Goal: Task Accomplishment & Management: Manage account settings

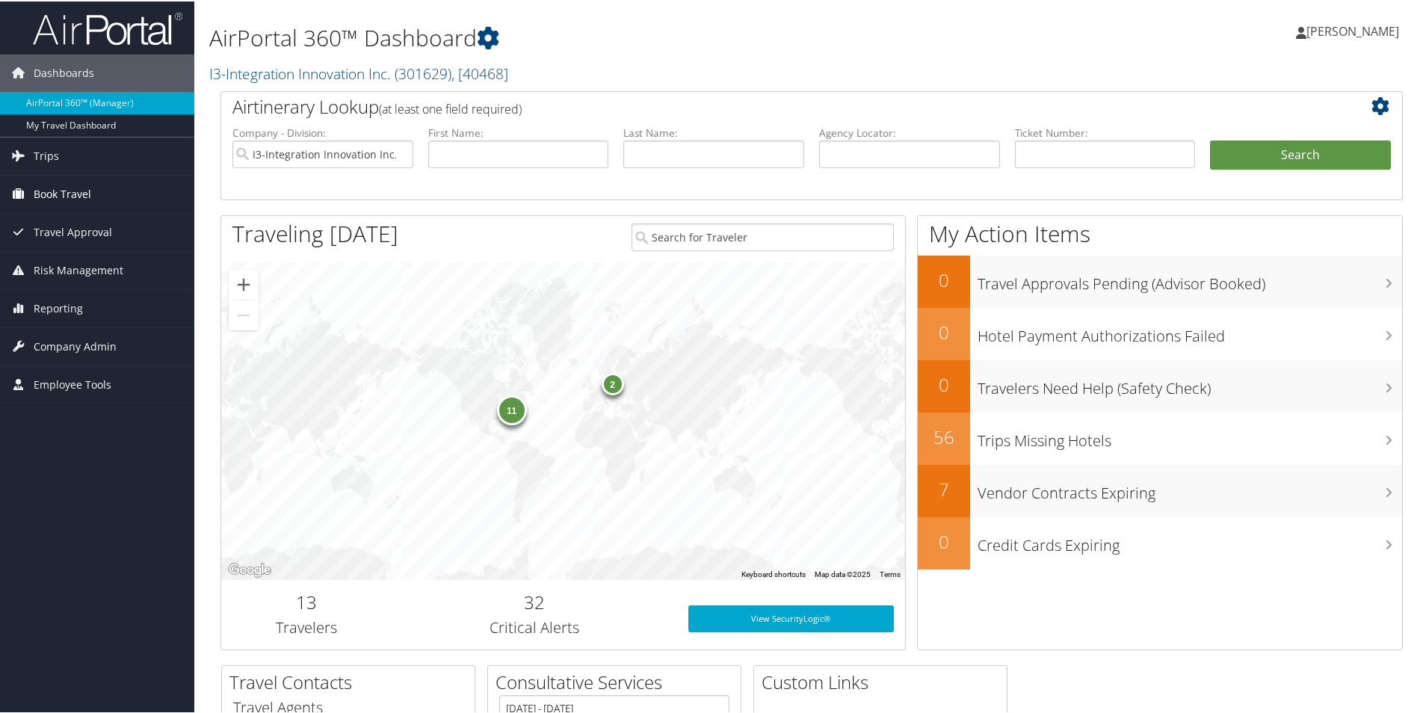
click at [76, 185] on span "Book Travel" at bounding box center [63, 192] width 58 height 37
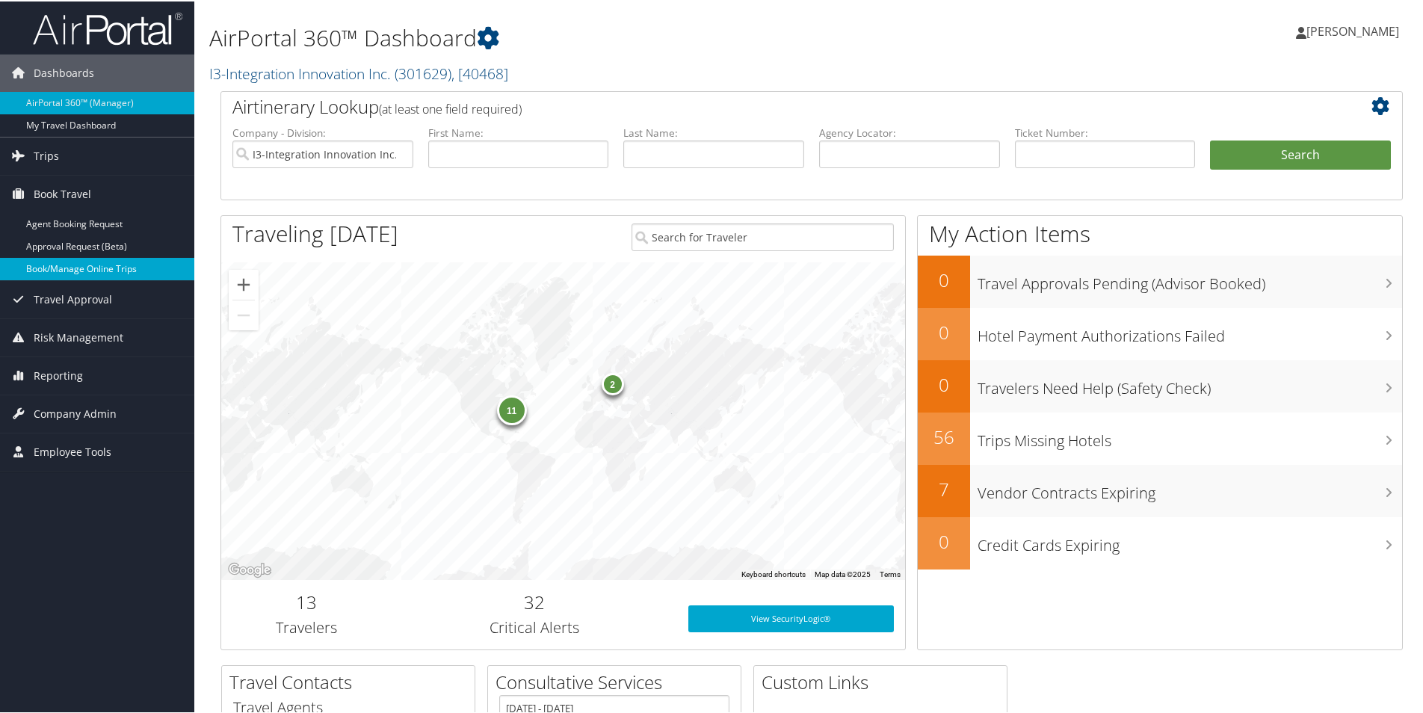
click at [82, 264] on link "Book/Manage Online Trips" at bounding box center [97, 267] width 194 height 22
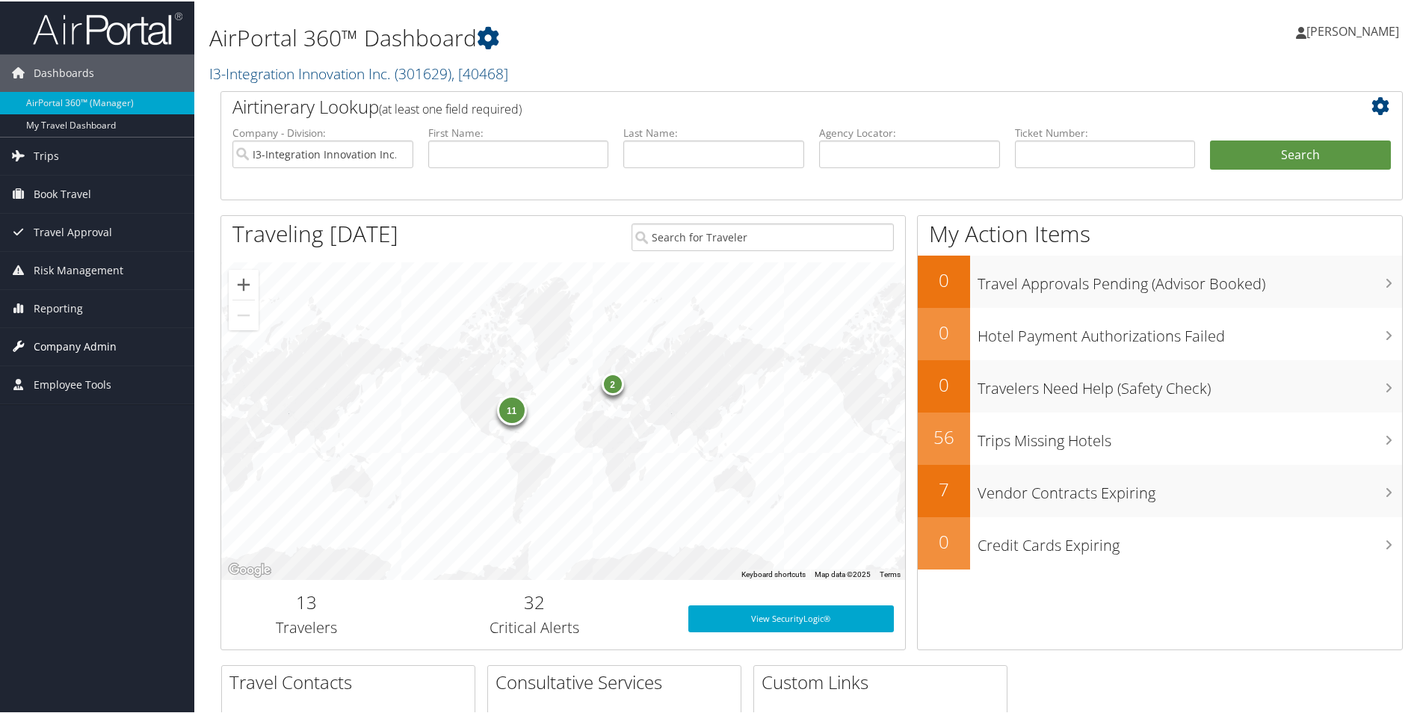
click at [70, 345] on span "Company Admin" at bounding box center [75, 345] width 83 height 37
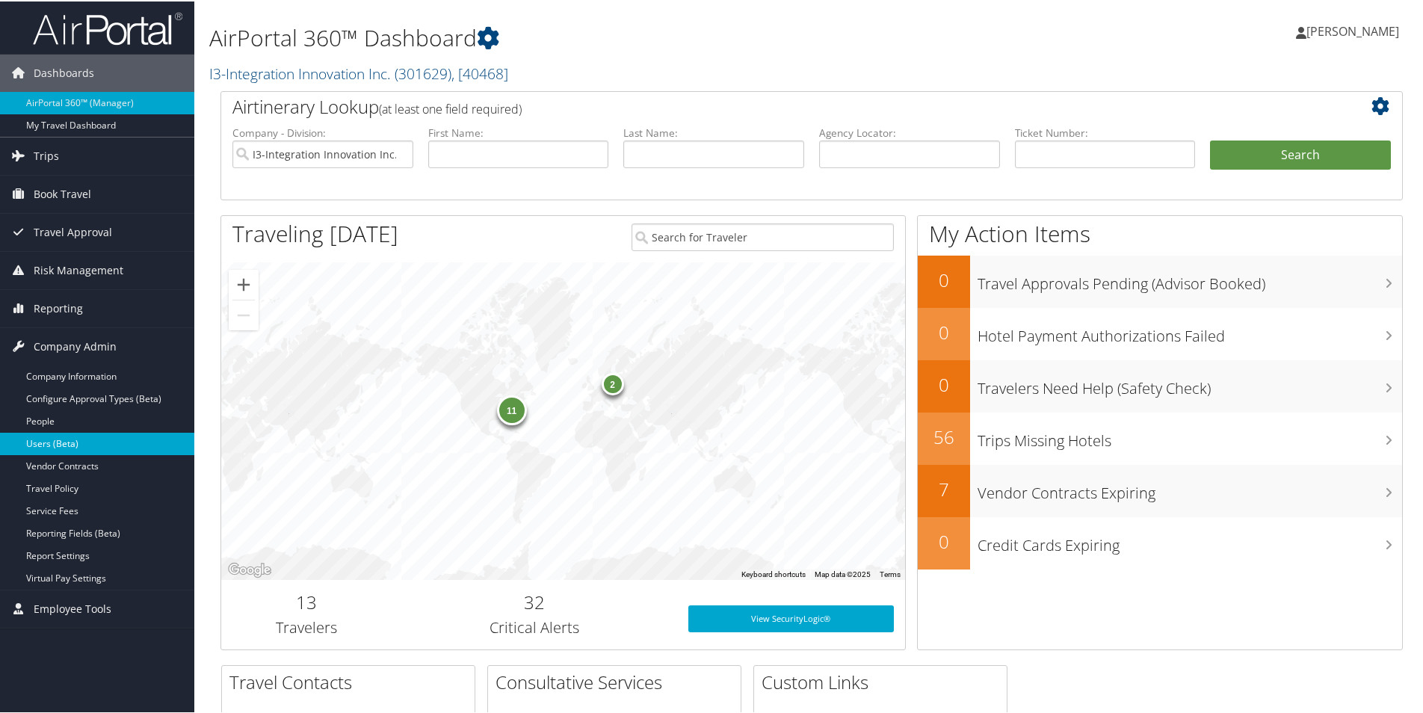
click at [61, 438] on link "Users (Beta)" at bounding box center [97, 442] width 194 height 22
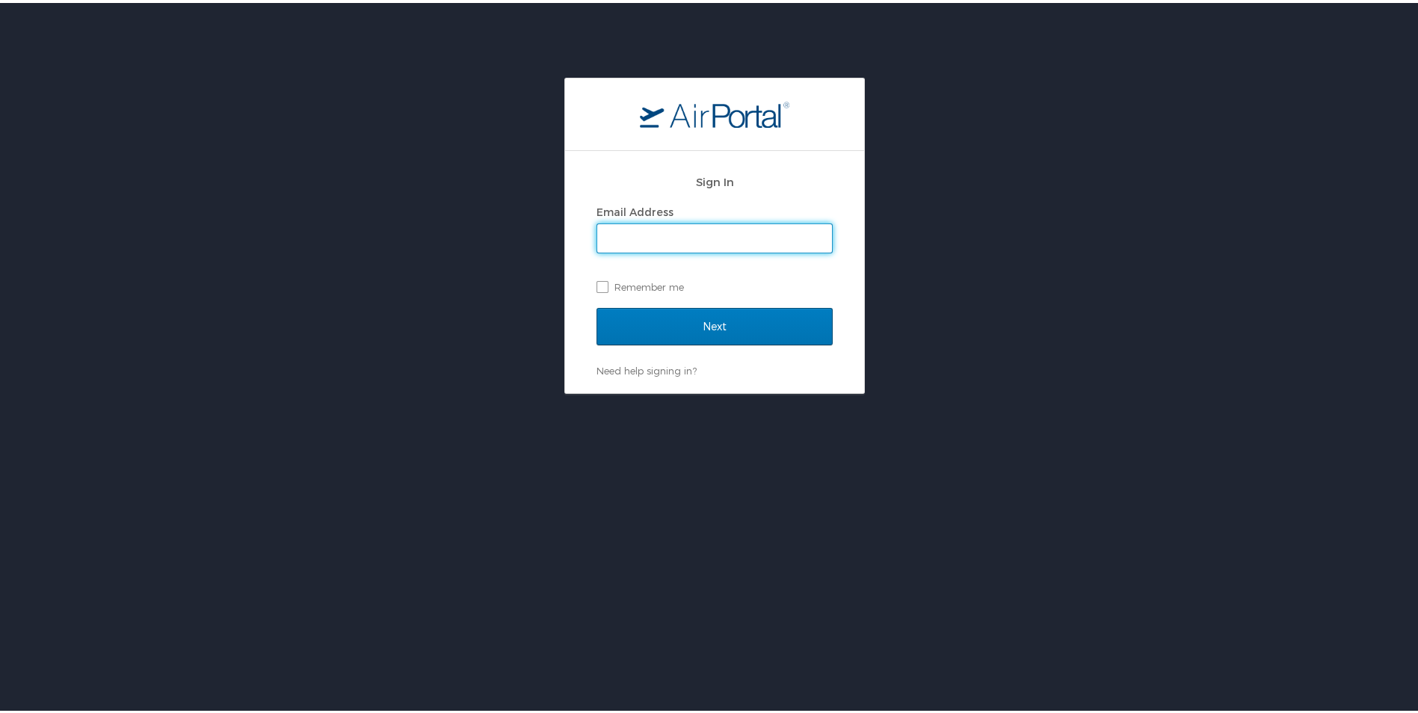
type input "[PERSON_NAME][EMAIL_ADDRESS][PERSON_NAME][DOMAIN_NAME]"
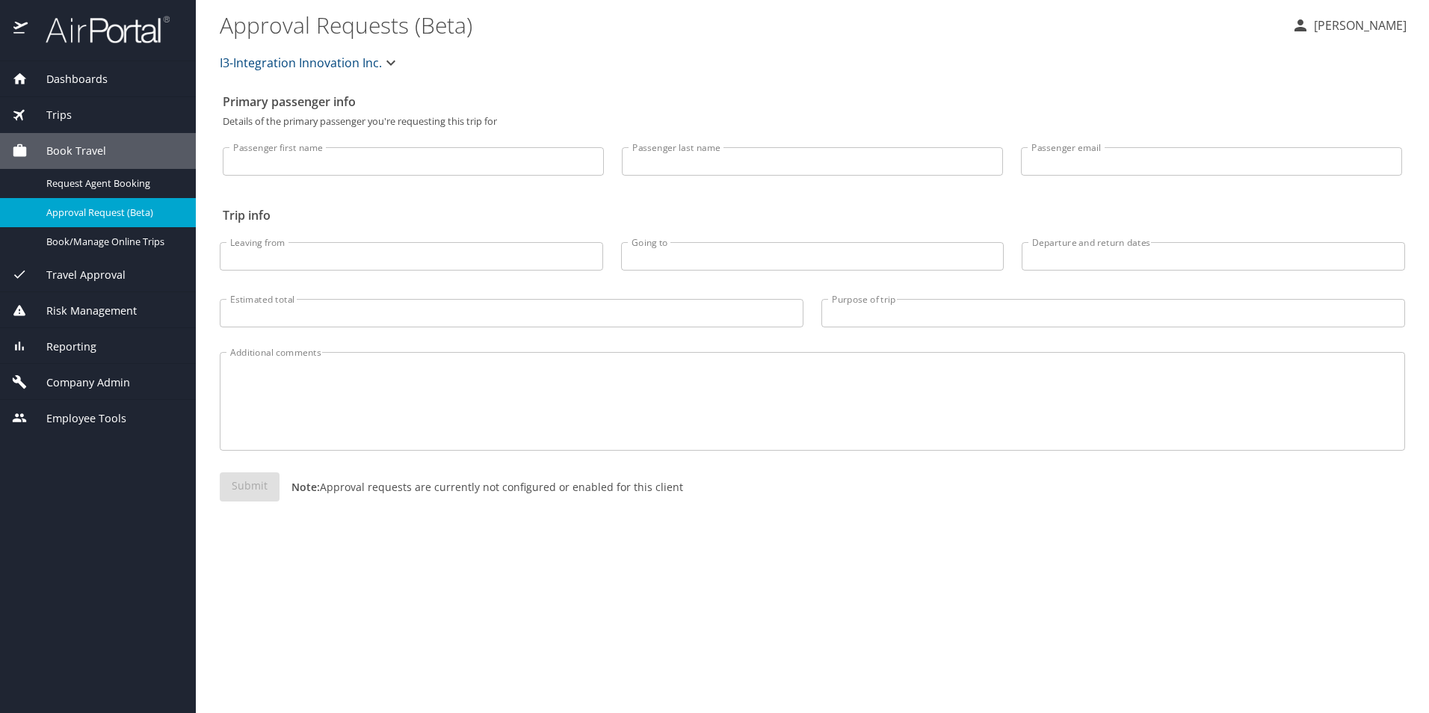
click at [93, 385] on span "Company Admin" at bounding box center [79, 382] width 102 height 16
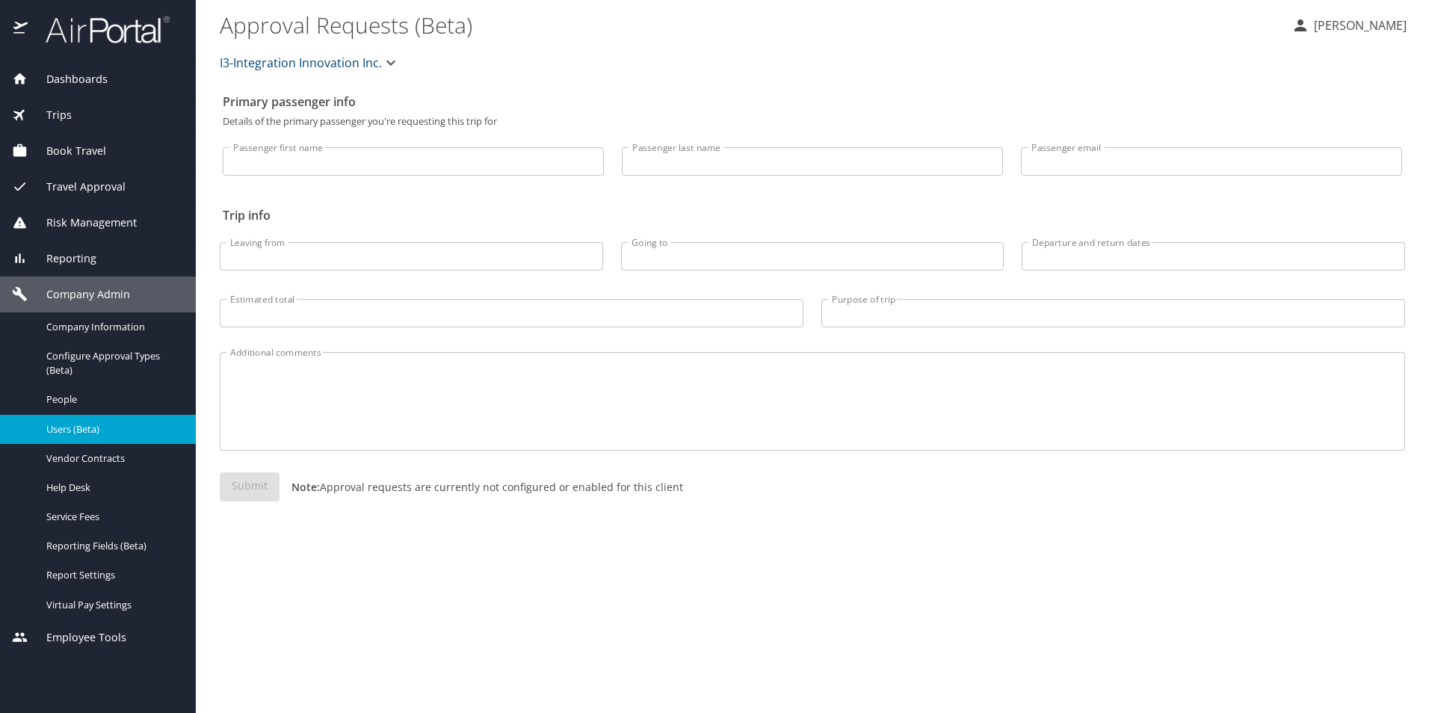
click at [93, 433] on span "Users (Beta)" at bounding box center [112, 429] width 132 height 14
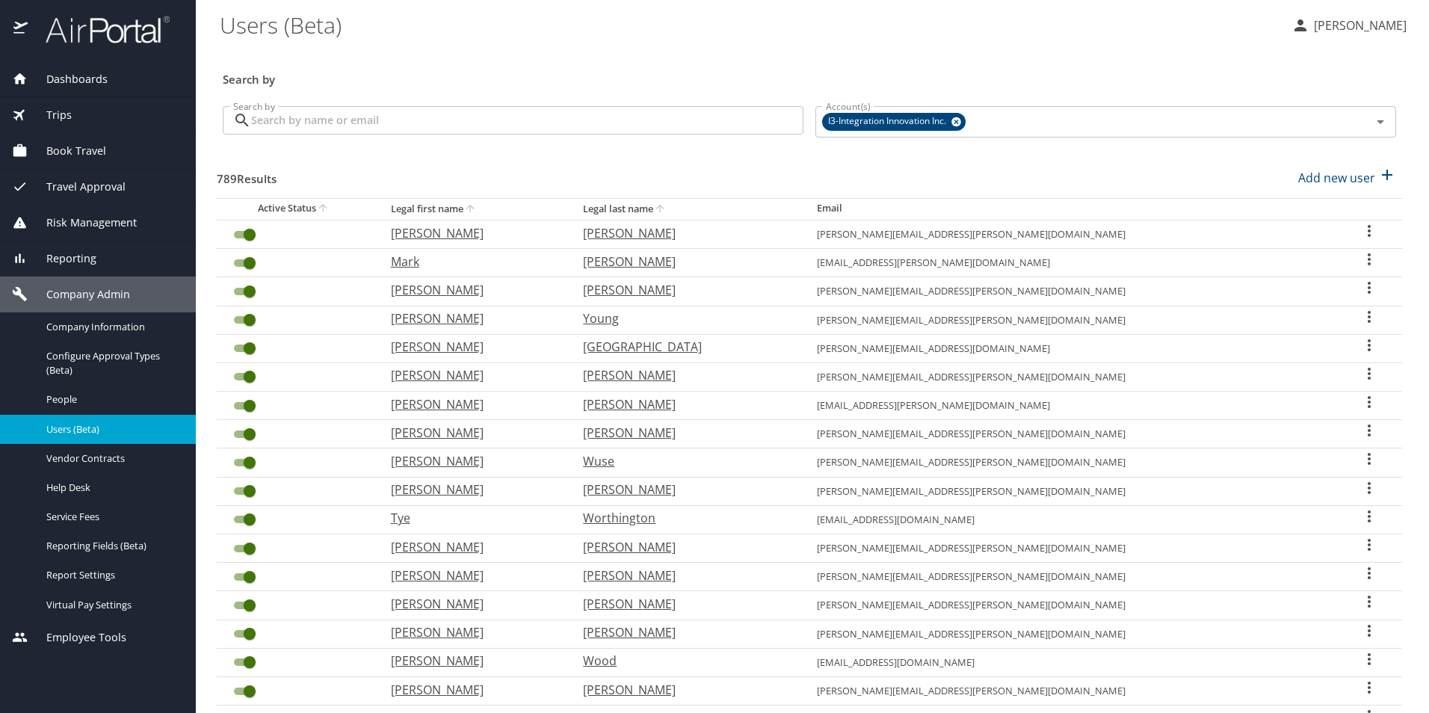
click at [374, 114] on input "Search by" at bounding box center [527, 120] width 552 height 28
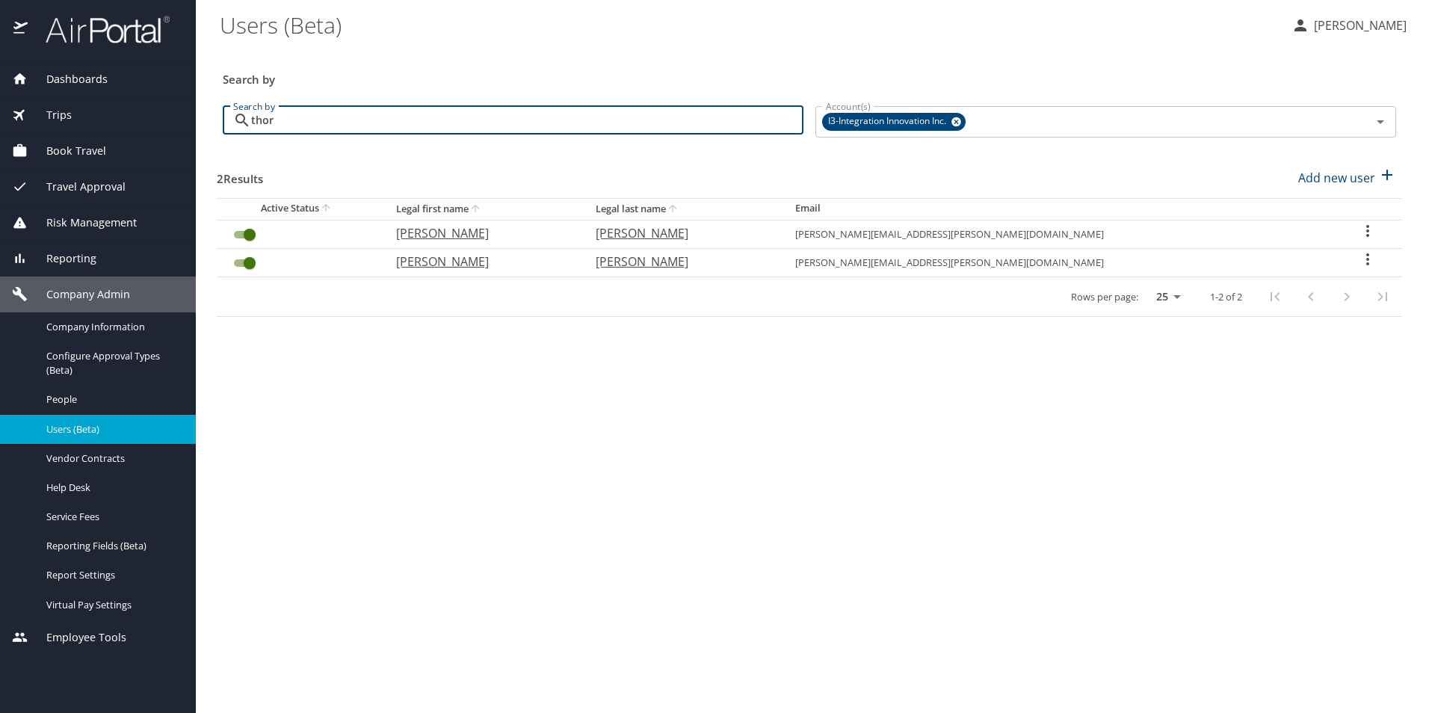
type input "thor"
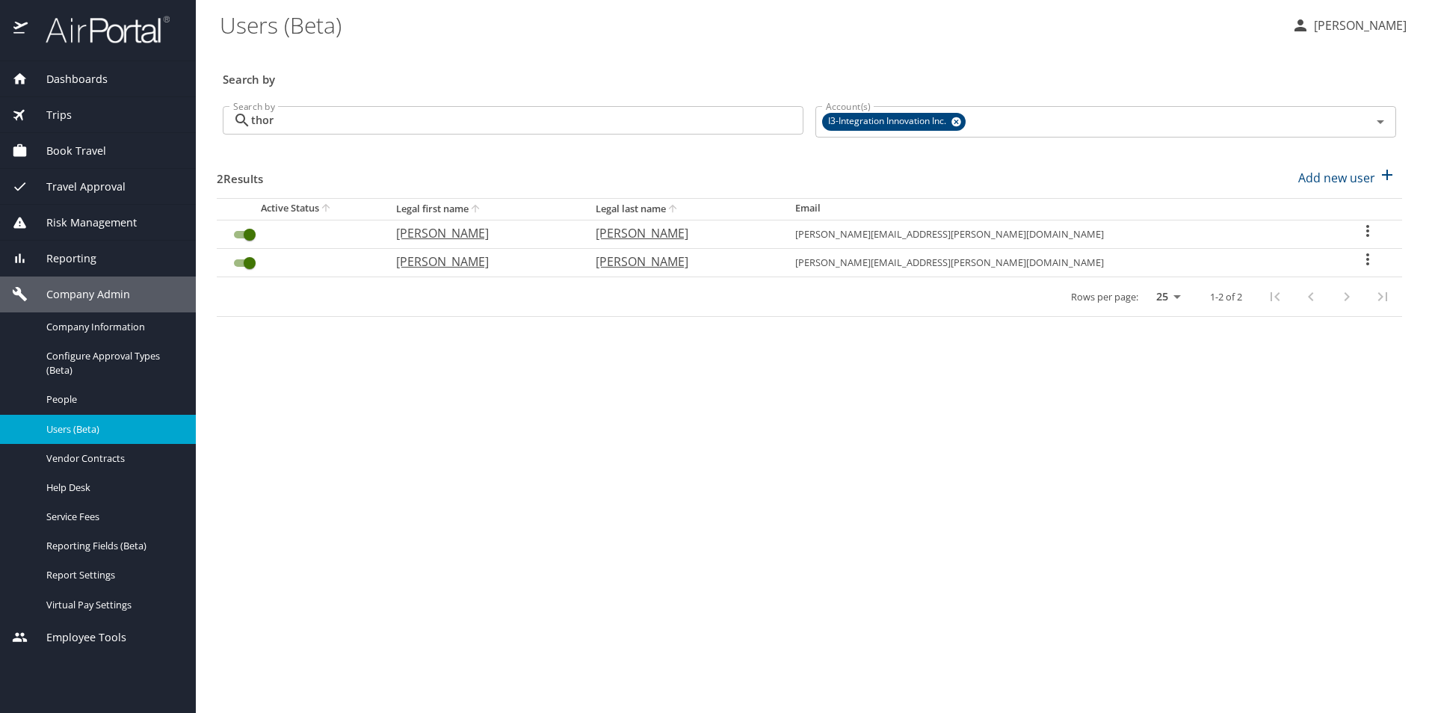
click at [1360, 256] on icon "User Search Table" at bounding box center [1368, 259] width 18 height 18
click at [1285, 267] on p "View profile" at bounding box center [1271, 262] width 66 height 18
select select "US"
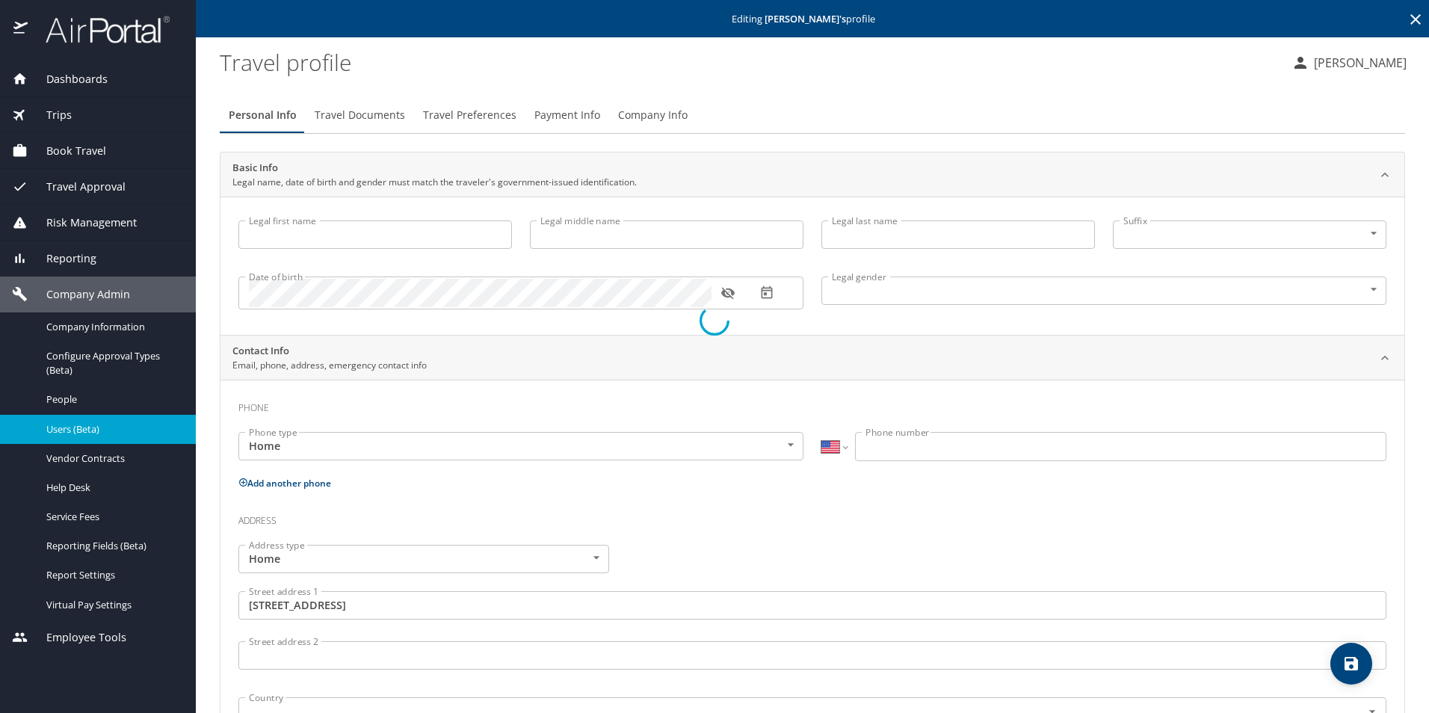
type input "[PERSON_NAME]"
type input "Wildsmith"
type input "[PERSON_NAME]"
type input "[DEMOGRAPHIC_DATA]"
type input "Mark"
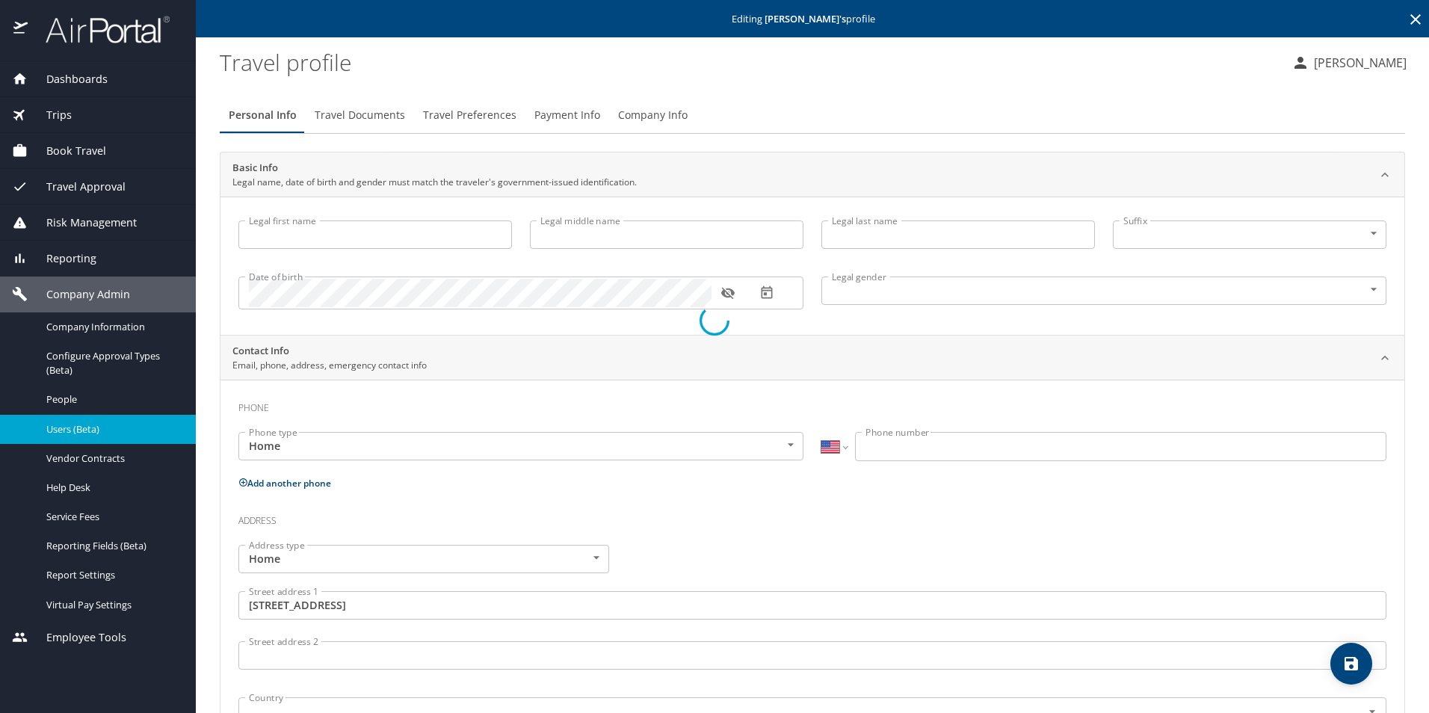
type input "[PERSON_NAME]"
type input "[PHONE_NUMBER]"
type input "[GEOGRAPHIC_DATA]"
type input "[US_STATE]"
type input "[GEOGRAPHIC_DATA]"
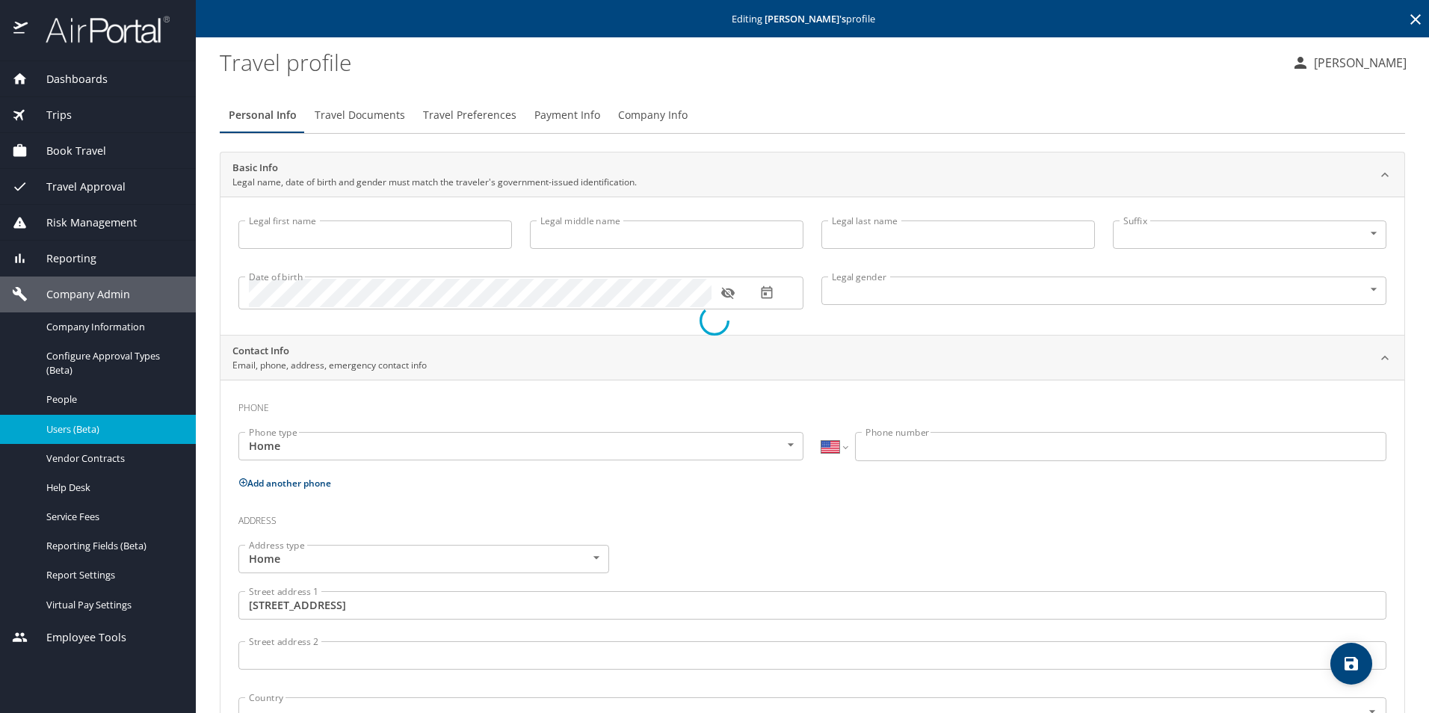
type input "[US_STATE]"
select select "US"
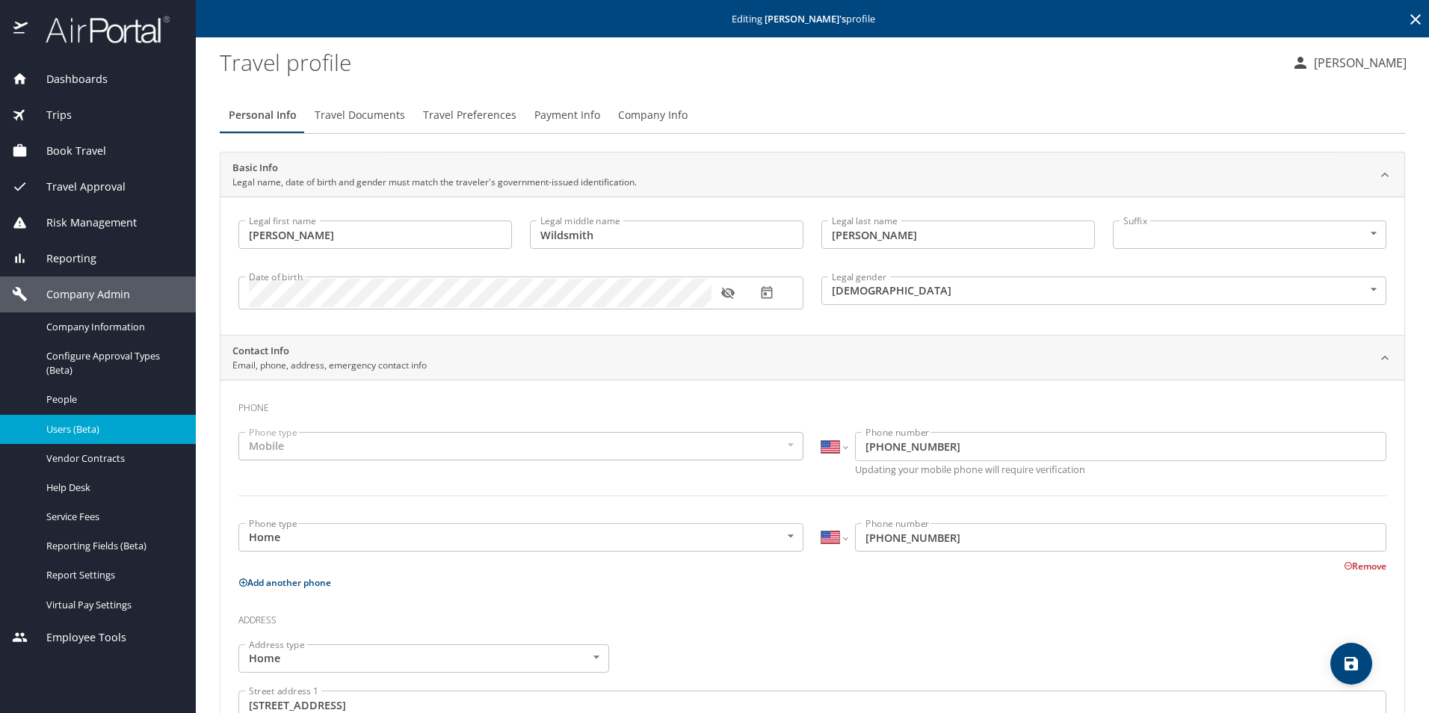
click at [457, 120] on span "Travel Preferences" at bounding box center [469, 115] width 93 height 19
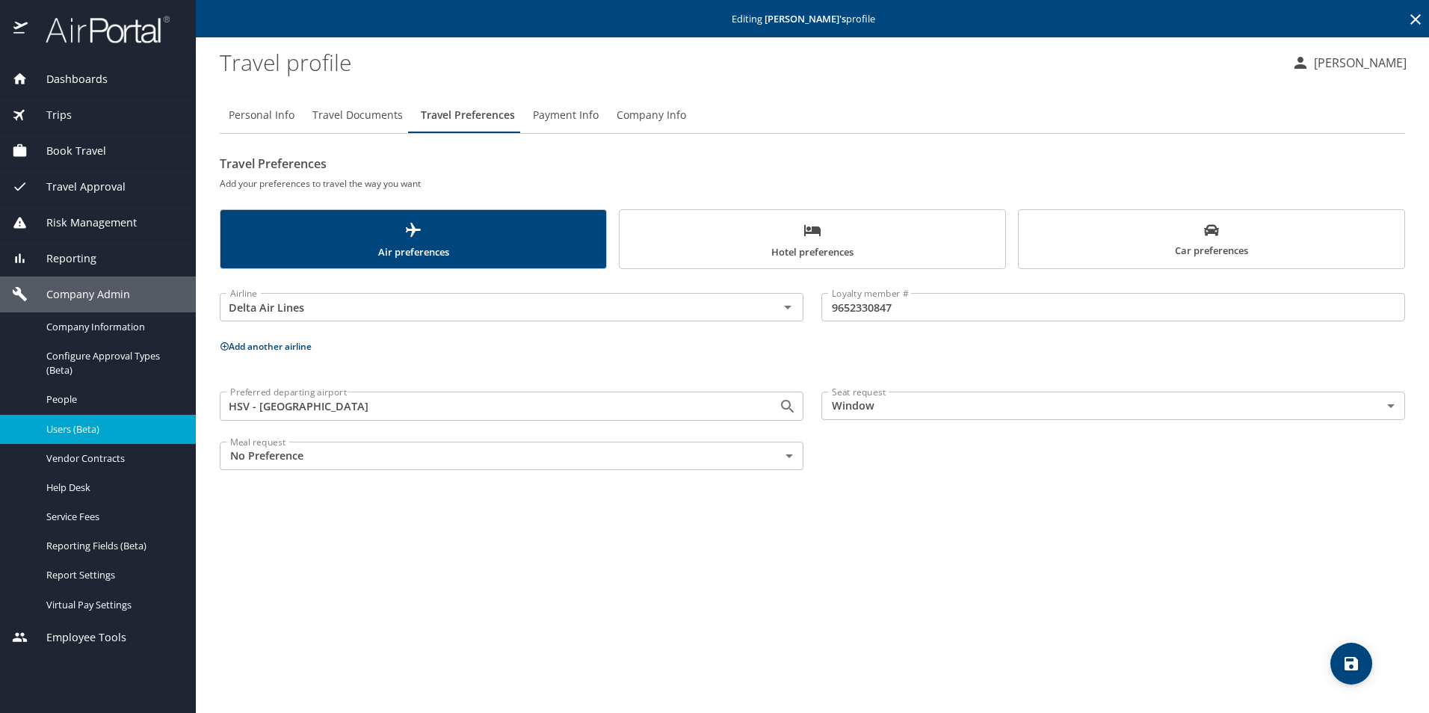
click at [259, 121] on span "Personal Info" at bounding box center [262, 115] width 66 height 19
select select "US"
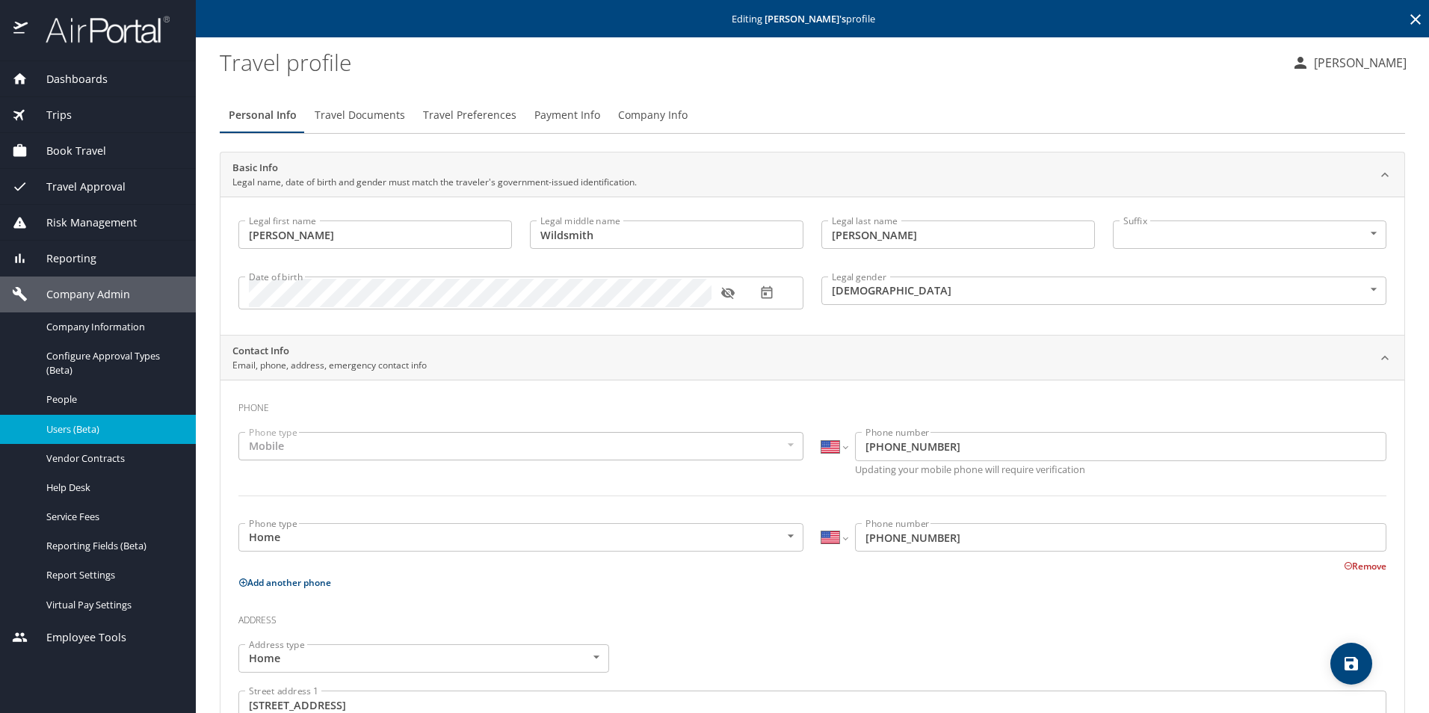
click at [1410, 21] on icon at bounding box center [1415, 19] width 10 height 10
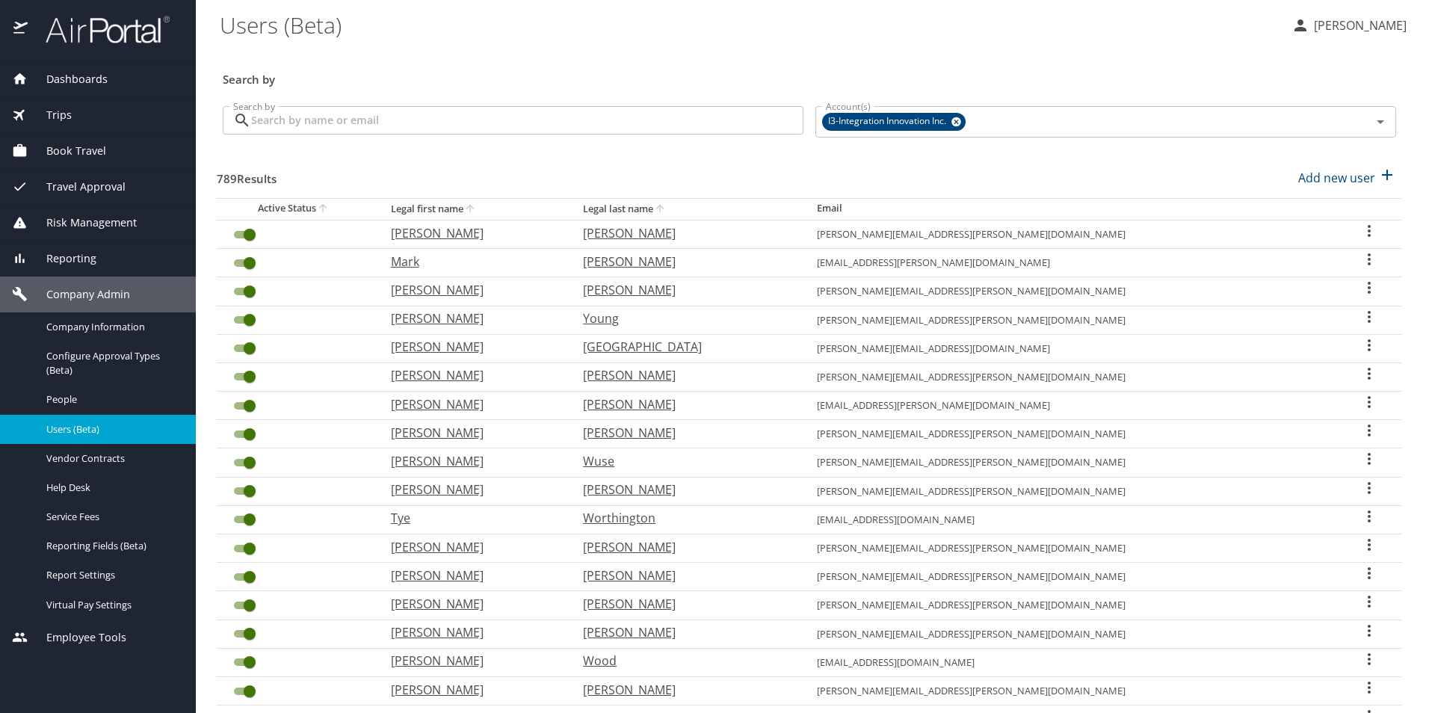
click at [79, 151] on span "Book Travel" at bounding box center [67, 151] width 78 height 16
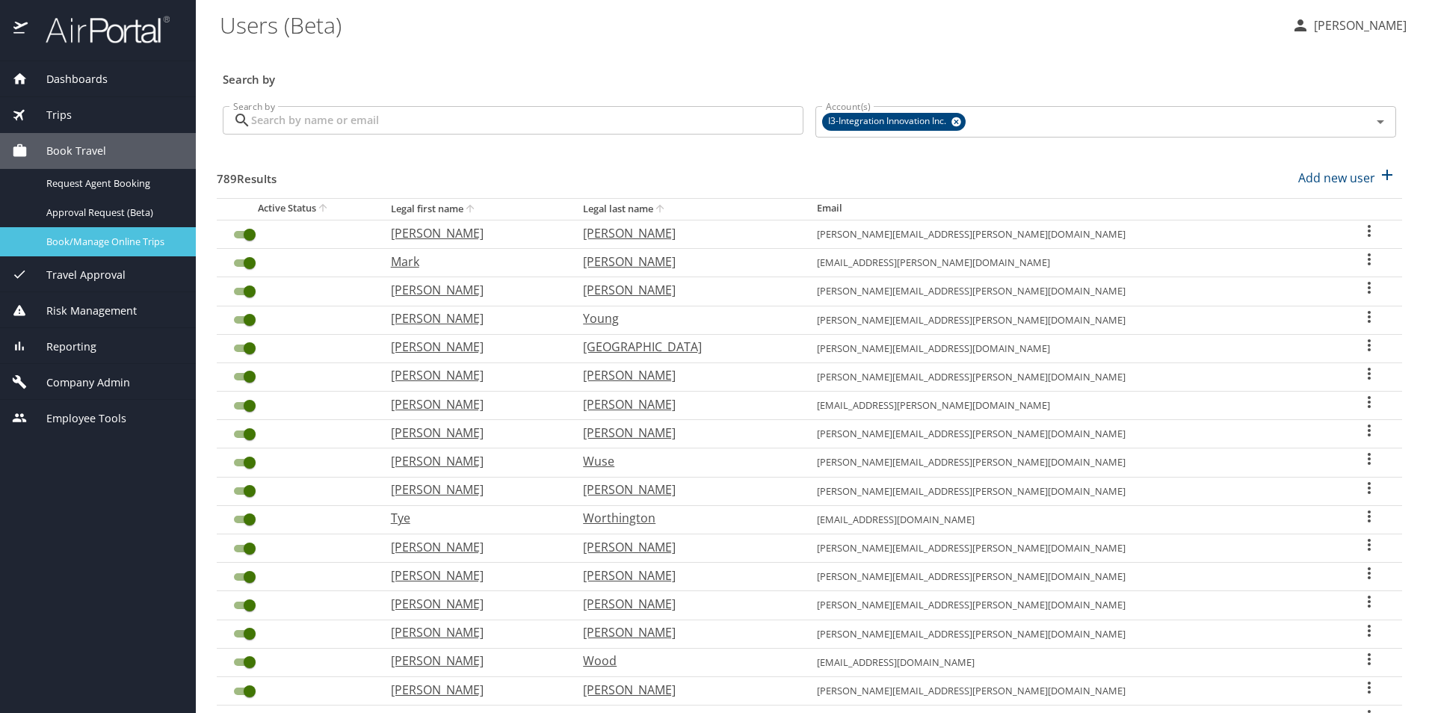
click at [117, 247] on span "Book/Manage Online Trips" at bounding box center [112, 242] width 132 height 14
